Goal: Use online tool/utility: Utilize a website feature to perform a specific function

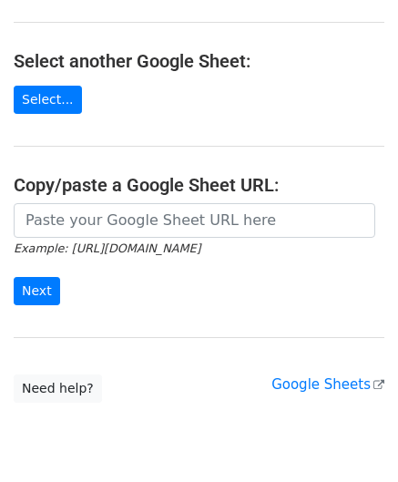
scroll to position [182, 0]
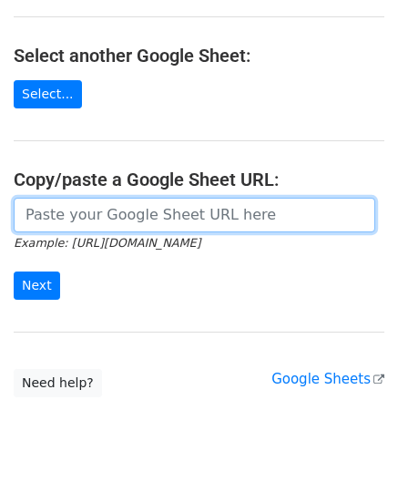
click at [43, 200] on input "url" at bounding box center [195, 215] width 362 height 35
paste input "https://docs.google.com/spreadsheets/d/167pLYgV6tHIyIPegNzvZf_SKmGI2C2Ck0f5W9CJ…"
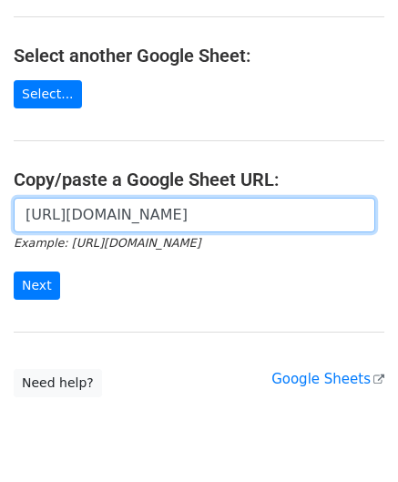
scroll to position [0, 383]
type input "https://docs.google.com/spreadsheets/d/167pLYgV6tHIyIPegNzvZf_SKmGI2C2Ck0f5W9CJ…"
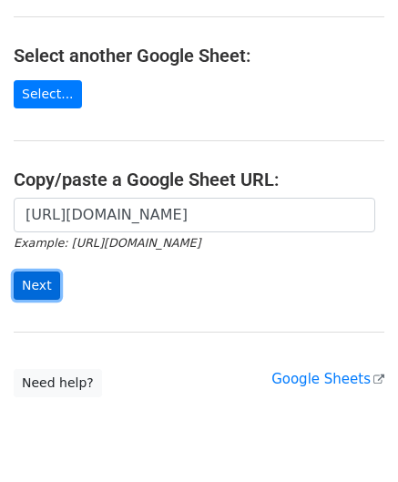
click at [46, 282] on input "Next" at bounding box center [37, 286] width 46 height 28
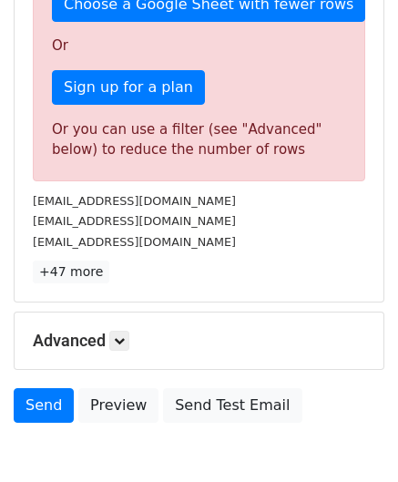
scroll to position [524, 0]
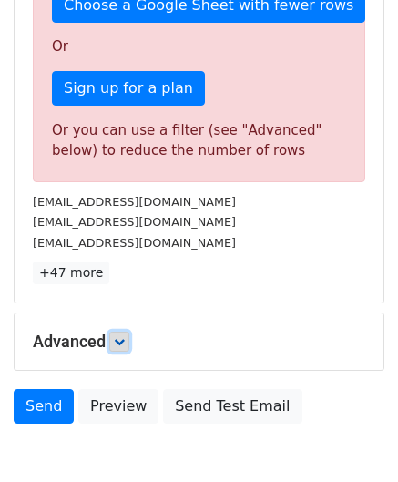
click at [124, 336] on icon at bounding box center [119, 341] width 11 height 11
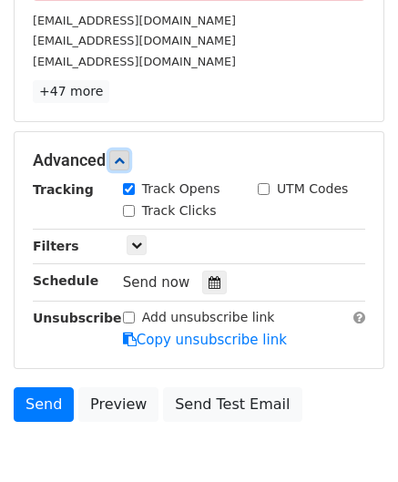
scroll to position [706, 0]
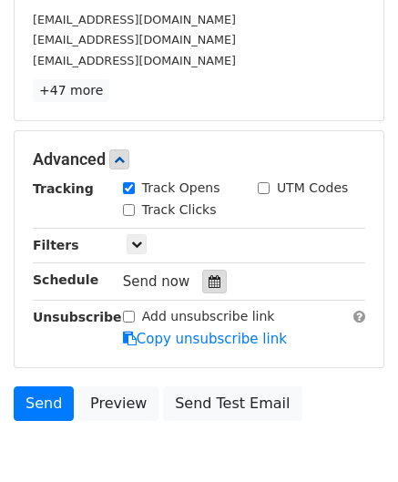
drag, startPoint x: 200, startPoint y: 274, endPoint x: 211, endPoint y: 274, distance: 10.9
click at [209, 275] on icon at bounding box center [215, 281] width 12 height 13
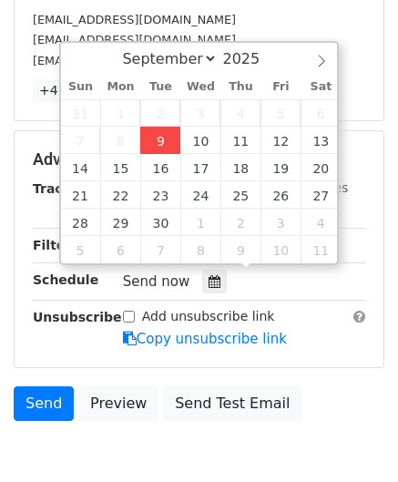
type input "[DATE] 12:00"
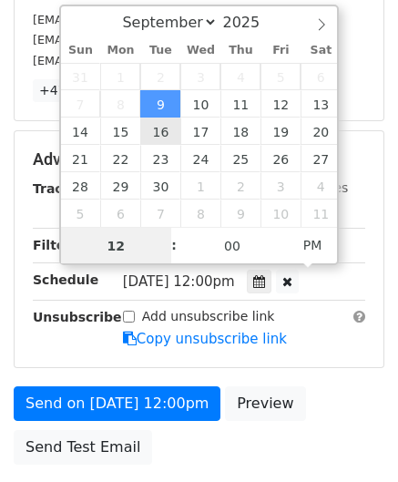
type input "4"
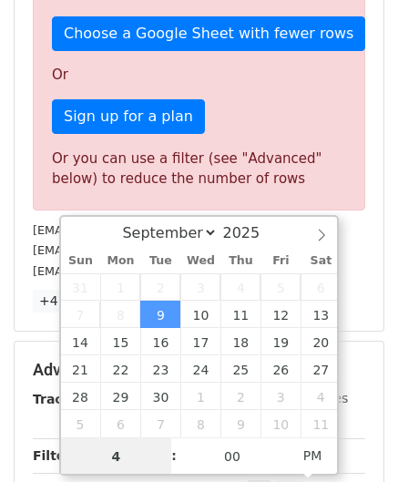
scroll to position [706, 0]
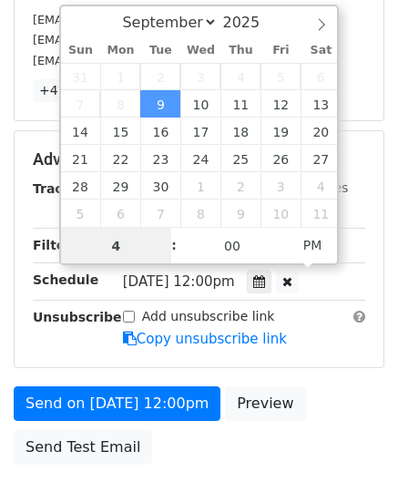
drag, startPoint x: 128, startPoint y: 249, endPoint x: 28, endPoint y: 251, distance: 100.2
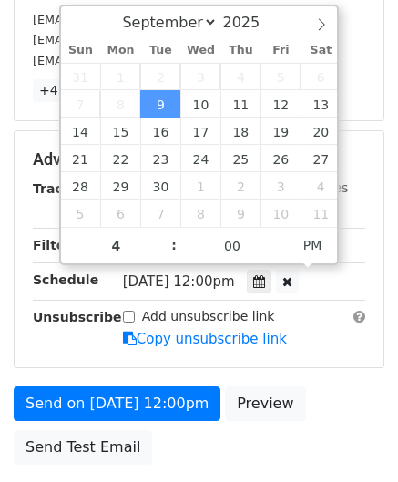
type input "[DATE] 16:00"
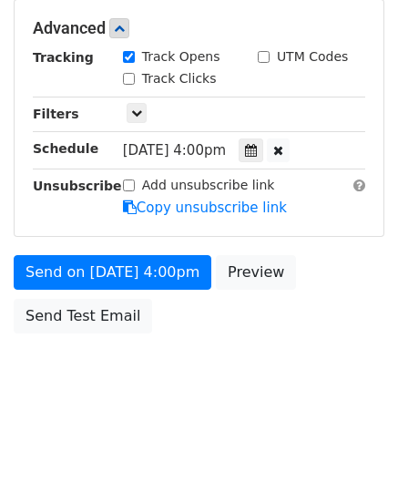
scroll to position [835, 0]
